Goal: Find contact information: Find contact information

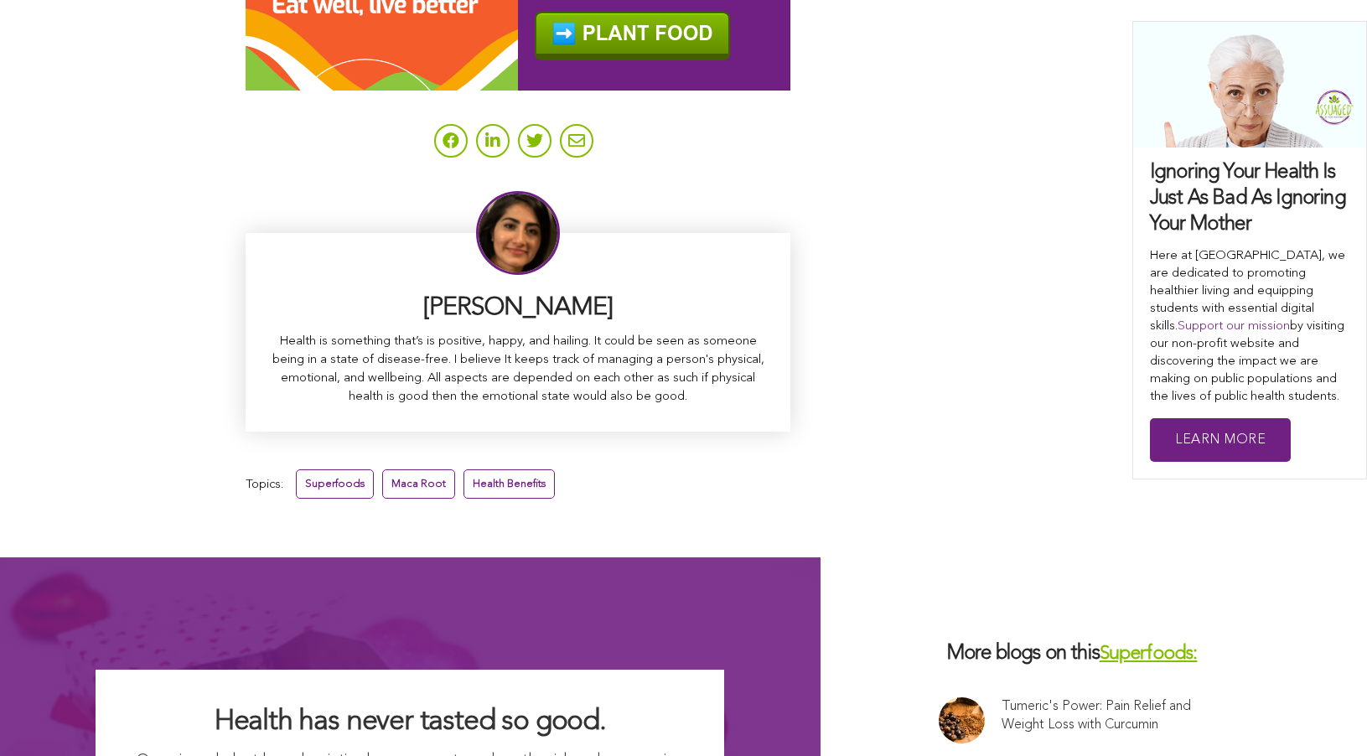
scroll to position [10586, 0]
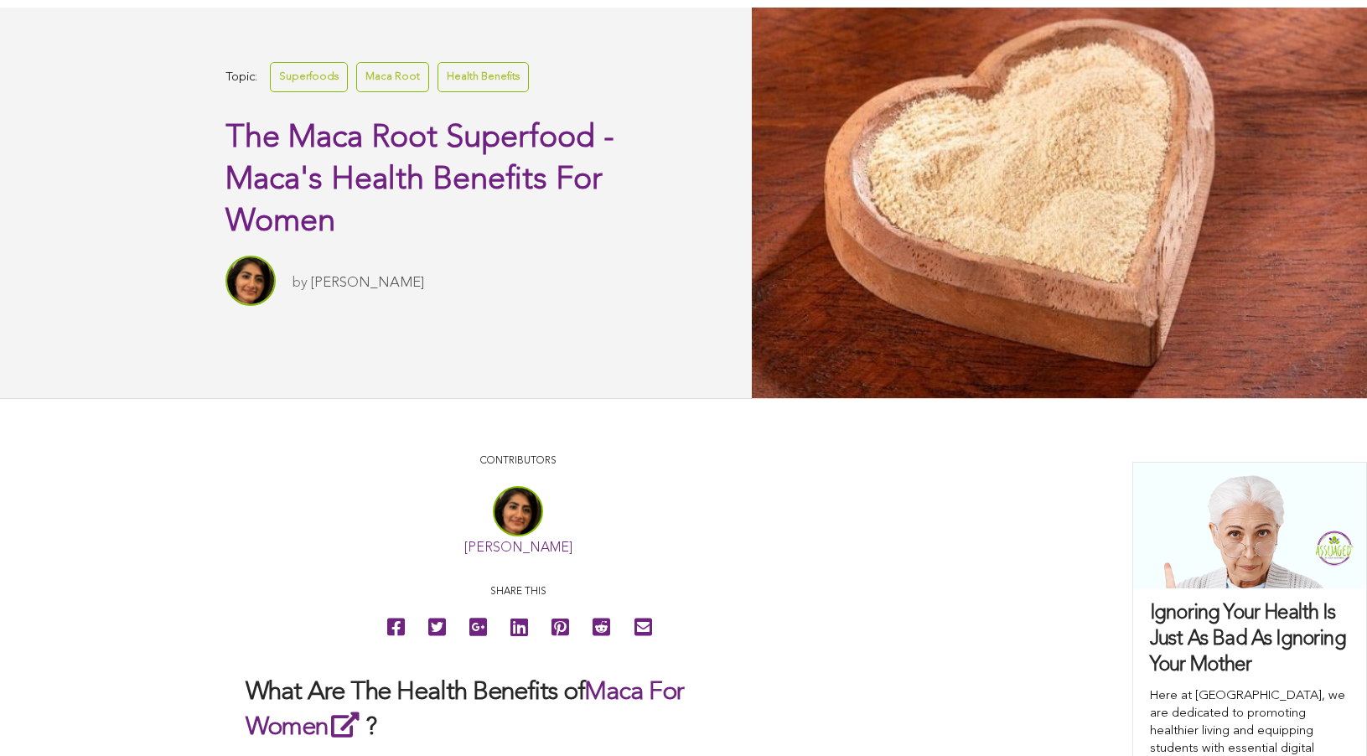
scroll to position [304, 0]
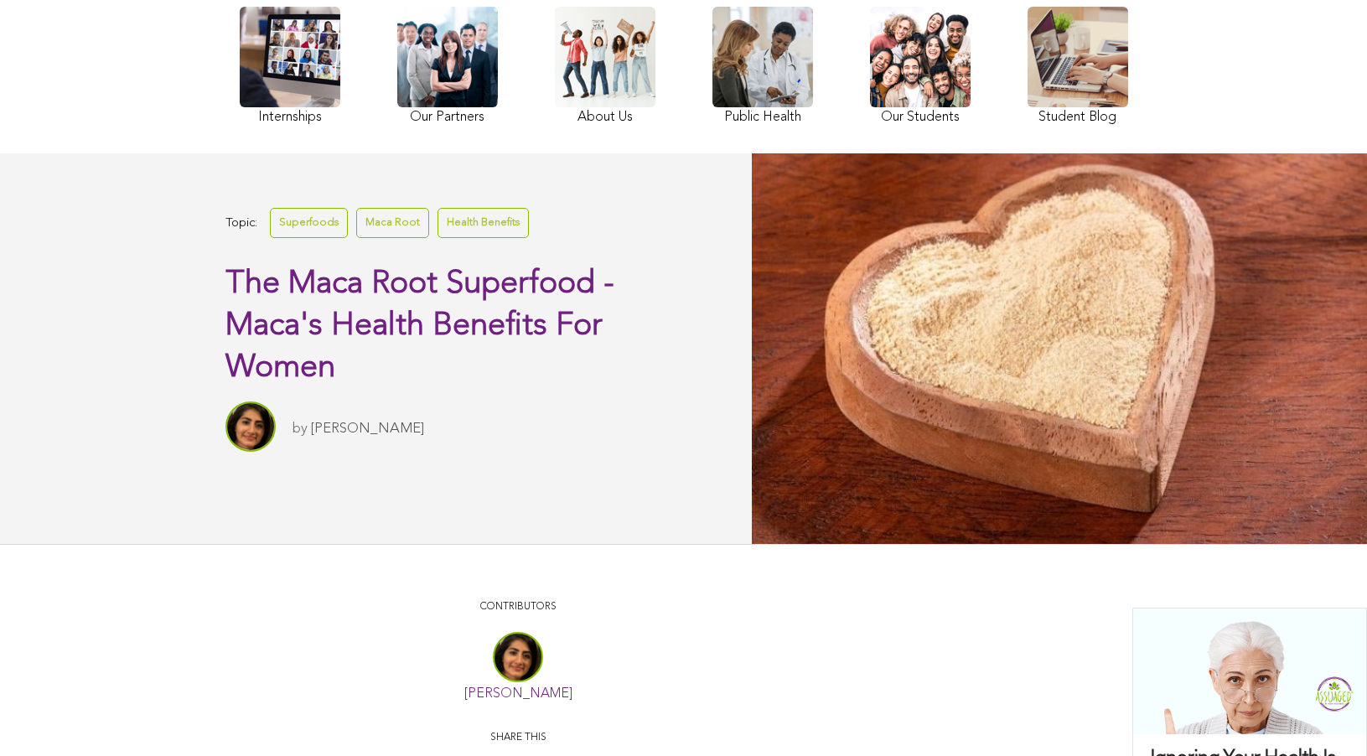
click at [356, 237] on link "Maca Root" at bounding box center [392, 222] width 73 height 29
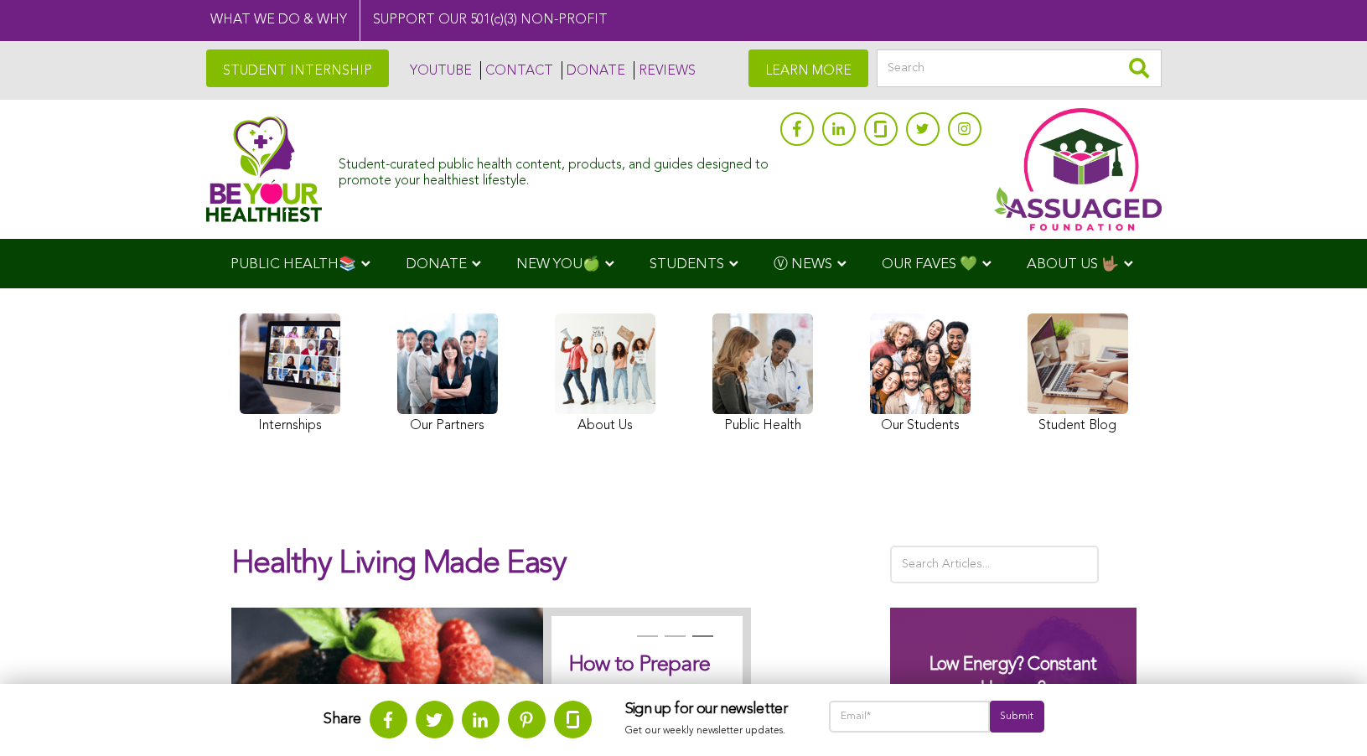
click at [480, 68] on link "CONTACT" at bounding box center [516, 70] width 73 height 18
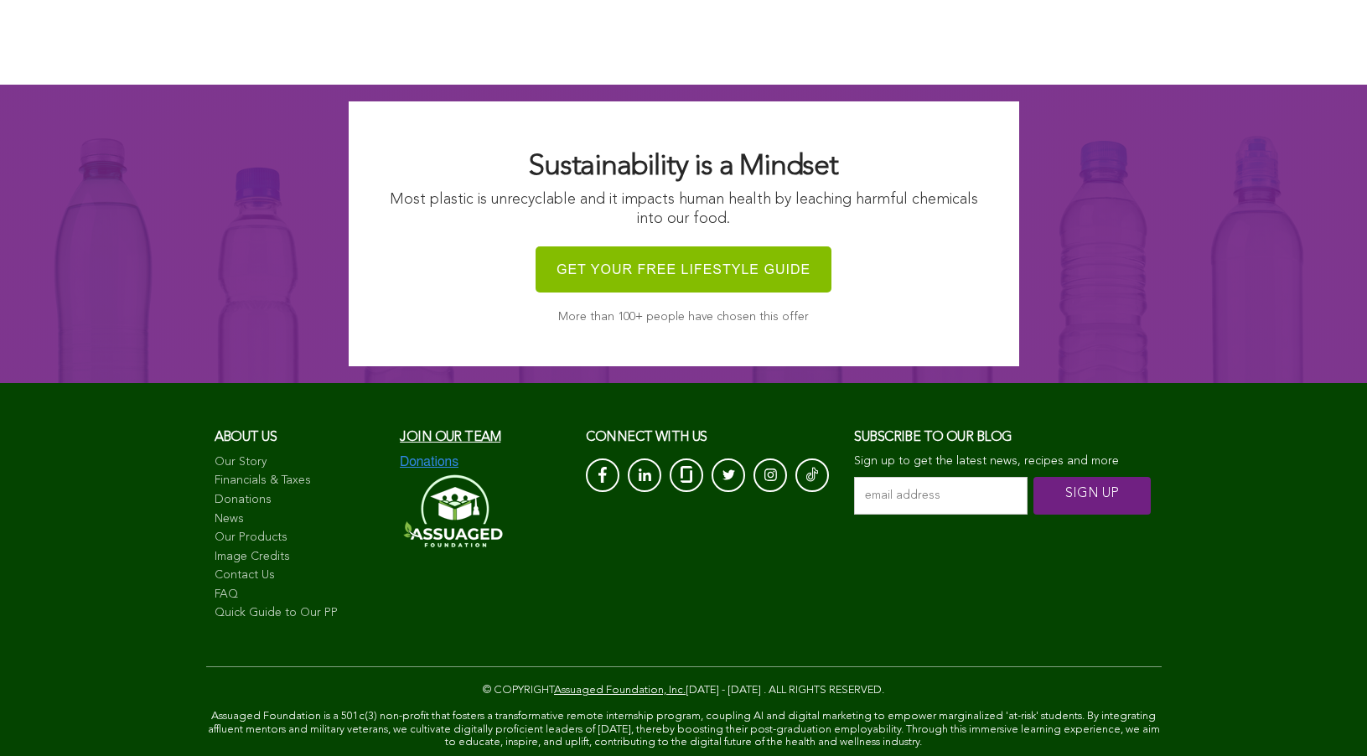
scroll to position [1695, 0]
